Goal: Information Seeking & Learning: Learn about a topic

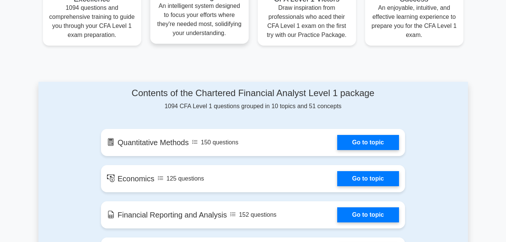
scroll to position [327, 0]
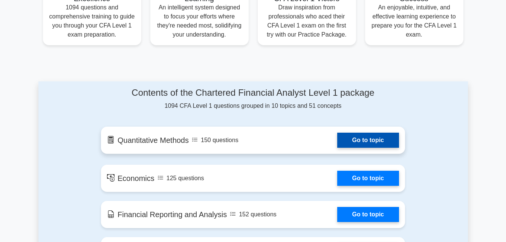
click at [337, 137] on link "Go to topic" at bounding box center [368, 140] width 62 height 15
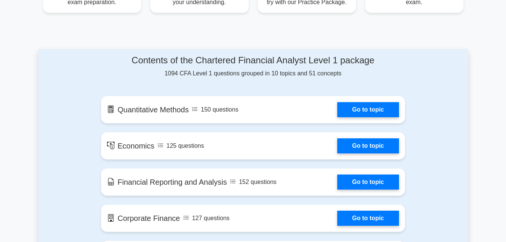
scroll to position [360, 0]
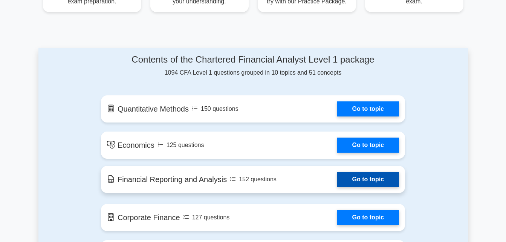
click at [337, 172] on link "Go to topic" at bounding box center [368, 179] width 62 height 15
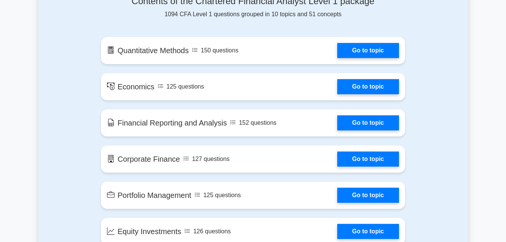
scroll to position [420, 0]
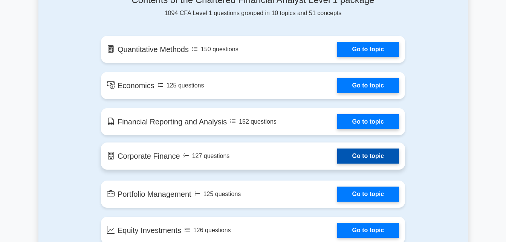
click at [337, 157] on link "Go to topic" at bounding box center [368, 156] width 62 height 15
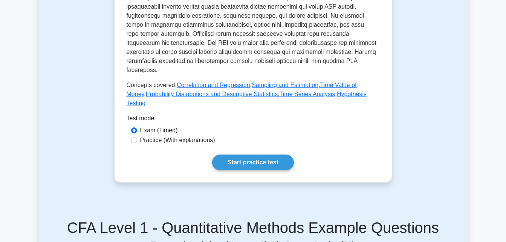
scroll to position [342, 0]
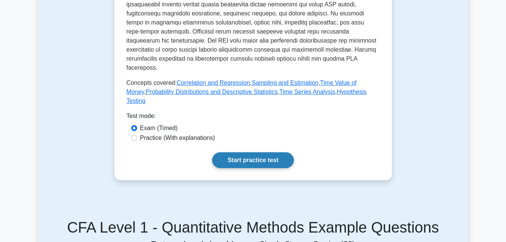
click at [279, 161] on link "Start practice test" at bounding box center [253, 160] width 82 height 16
click at [146, 135] on label "Practice (With explanations)" at bounding box center [177, 137] width 75 height 9
click at [137, 135] on input "Practice (With explanations)" at bounding box center [134, 138] width 6 height 6
radio input "true"
click at [247, 158] on link "Start practice test" at bounding box center [253, 160] width 82 height 16
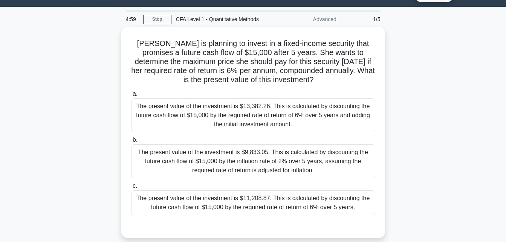
scroll to position [18, 0]
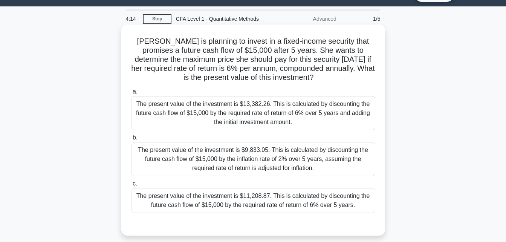
click at [263, 207] on div "The present value of the investment is $11,208.87. This is calculated by discou…" at bounding box center [253, 200] width 244 height 25
click at [131, 186] on input "c. The present value of the investment is $11,208.87. This is calculated by dis…" at bounding box center [131, 183] width 0 height 5
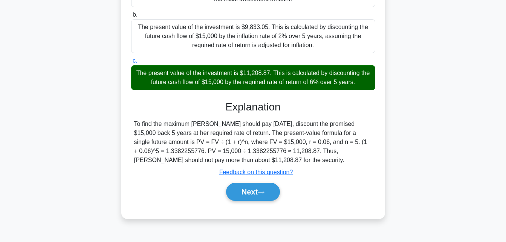
scroll to position [141, 0]
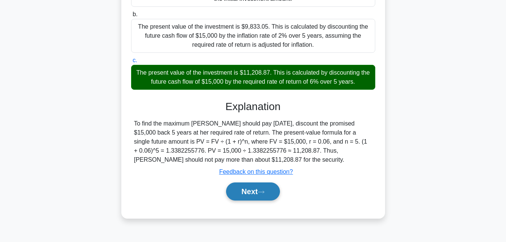
click at [261, 193] on button "Next" at bounding box center [253, 192] width 54 height 18
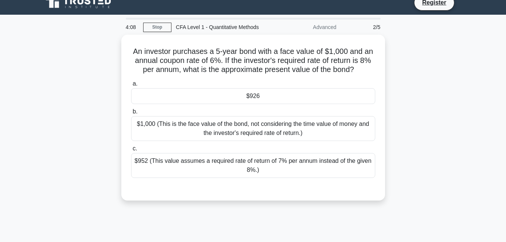
scroll to position [0, 0]
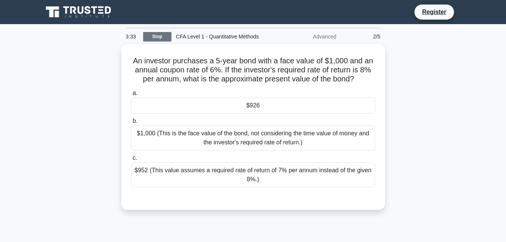
click at [154, 35] on link "Stop" at bounding box center [157, 36] width 28 height 9
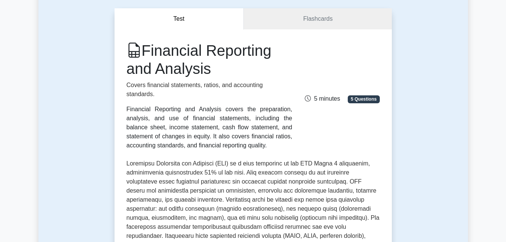
scroll to position [68, 0]
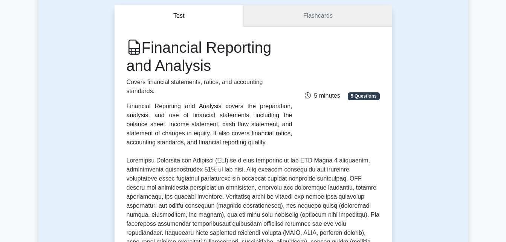
click at [304, 16] on link "Flashcards" at bounding box center [318, 15] width 148 height 21
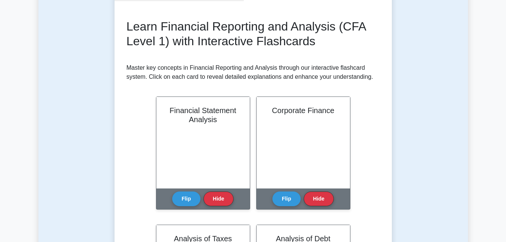
scroll to position [97, 0]
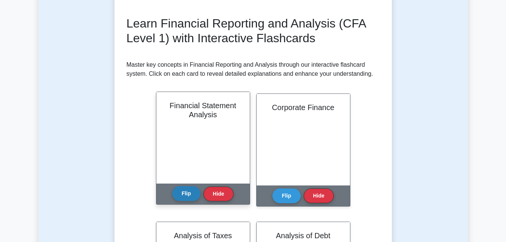
click at [194, 193] on button "Flip" at bounding box center [186, 193] width 28 height 15
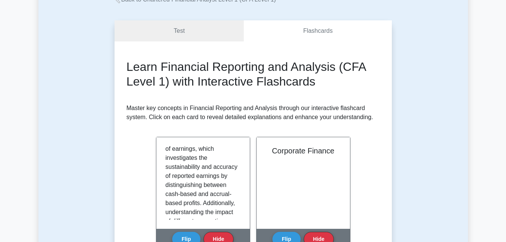
scroll to position [53, 0]
click at [205, 23] on link "Test" at bounding box center [180, 31] width 130 height 21
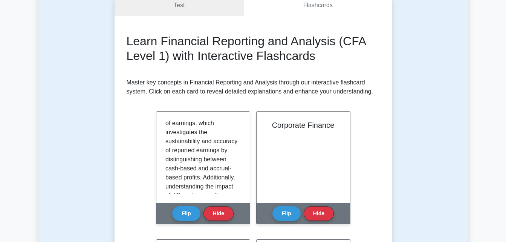
scroll to position [78, 0]
click at [199, 6] on link "Test" at bounding box center [180, 5] width 130 height 21
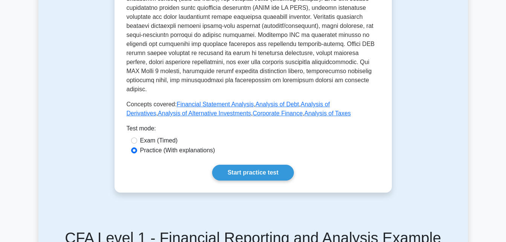
scroll to position [351, 0]
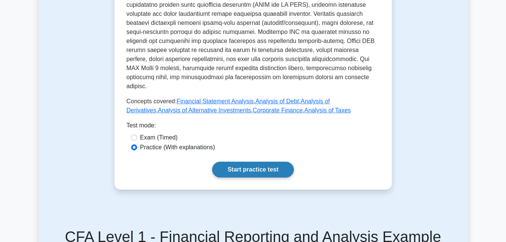
click at [245, 162] on link "Start practice test" at bounding box center [253, 170] width 82 height 16
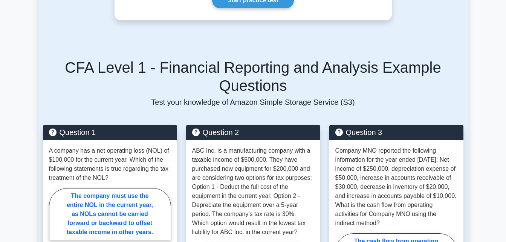
scroll to position [520, 0]
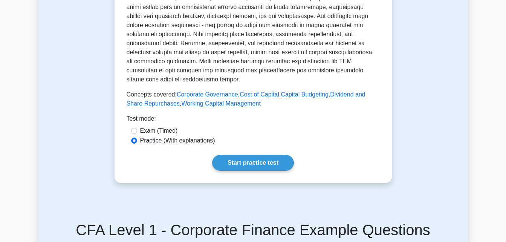
scroll to position [414, 0]
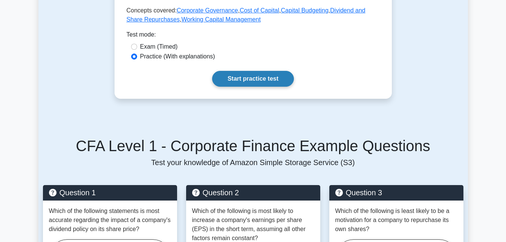
click at [246, 71] on link "Start practice test" at bounding box center [253, 79] width 82 height 16
